Goal: Transaction & Acquisition: Subscribe to service/newsletter

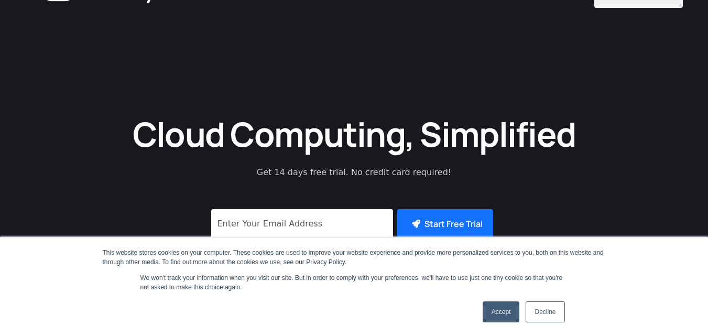
scroll to position [52, 0]
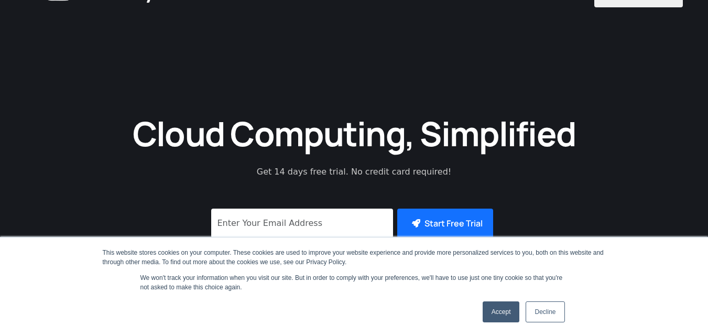
click at [499, 312] on link "Accept" at bounding box center [501, 311] width 37 height 21
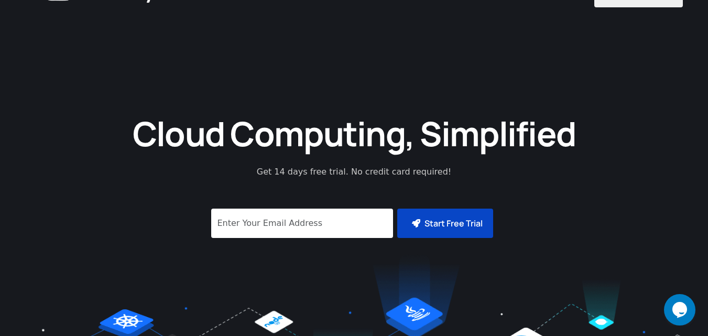
click at [437, 223] on button "Start Free Trial" at bounding box center [445, 223] width 96 height 29
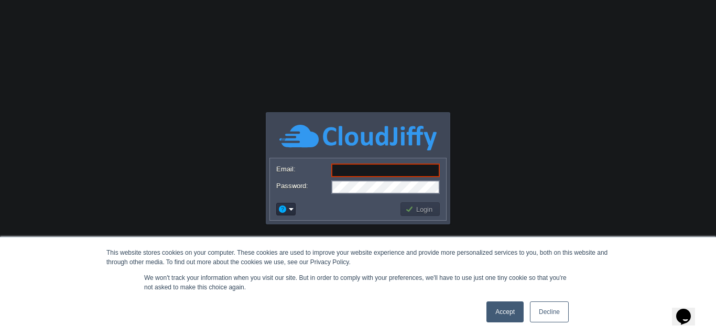
click at [497, 312] on link "Accept" at bounding box center [504, 311] width 37 height 21
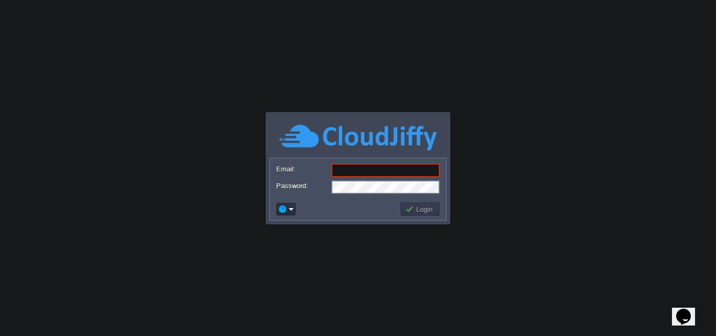
click at [354, 169] on input "Email:" at bounding box center [385, 170] width 108 height 14
